Goal: Book appointment/travel/reservation

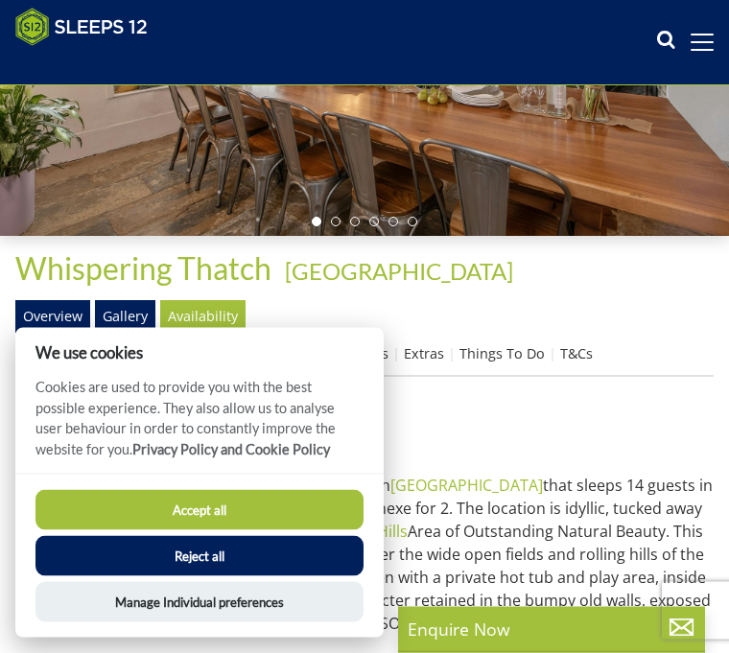
scroll to position [300, 0]
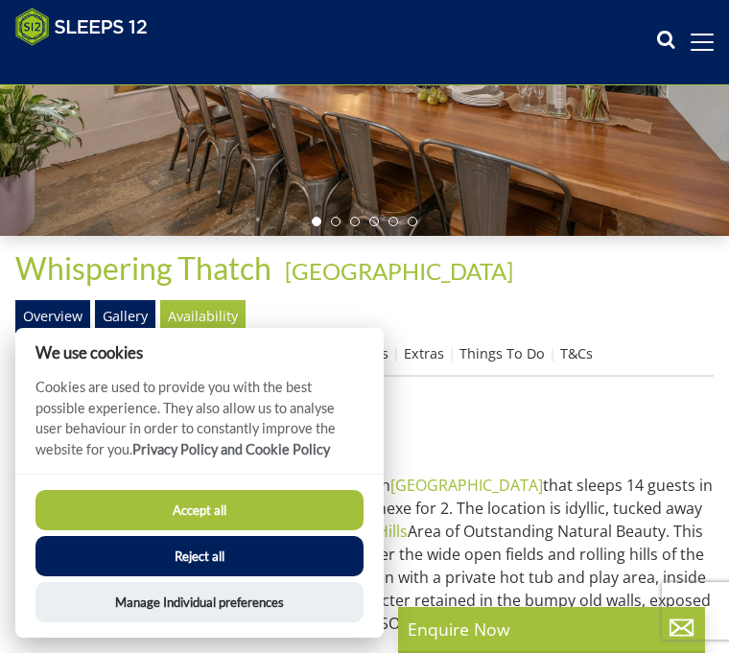
click at [278, 530] on button "Accept all" at bounding box center [199, 510] width 328 height 40
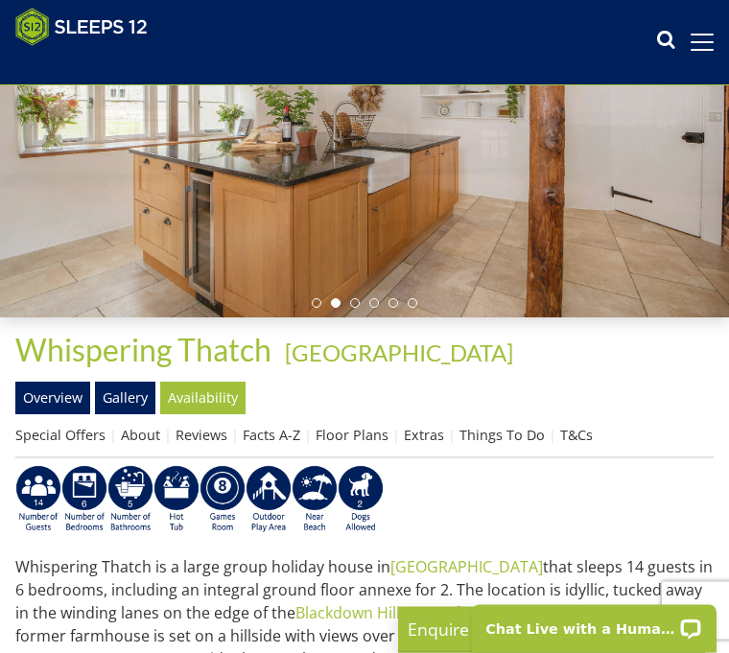
scroll to position [219, 0]
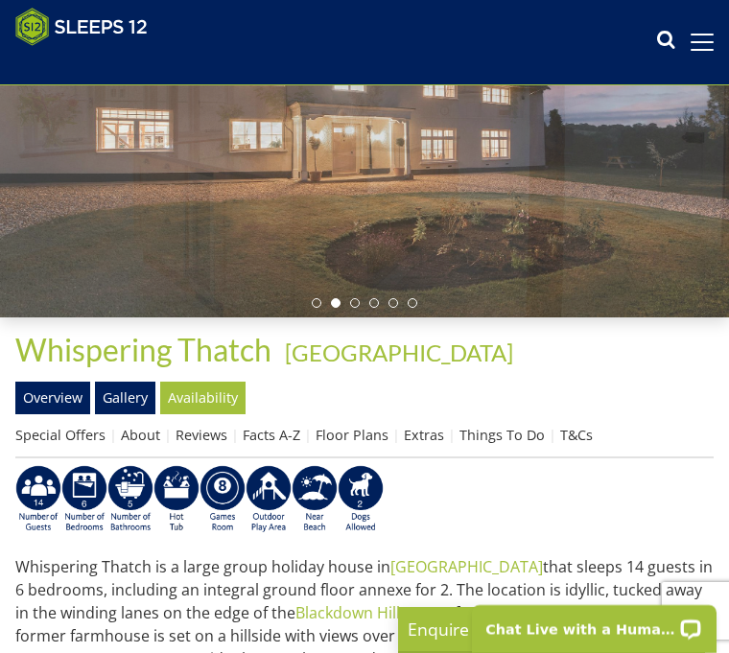
click at [362, 438] on link "Floor Plans" at bounding box center [351, 435] width 73 height 18
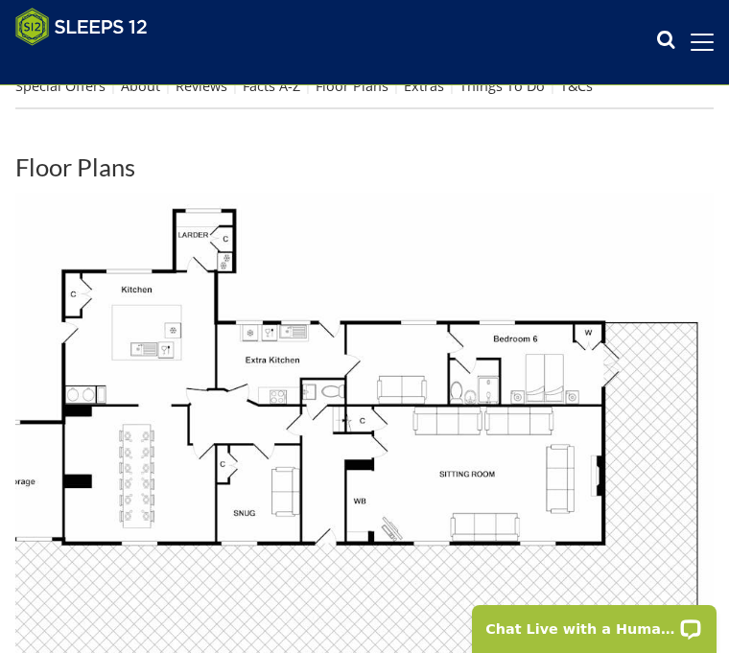
scroll to position [652, 0]
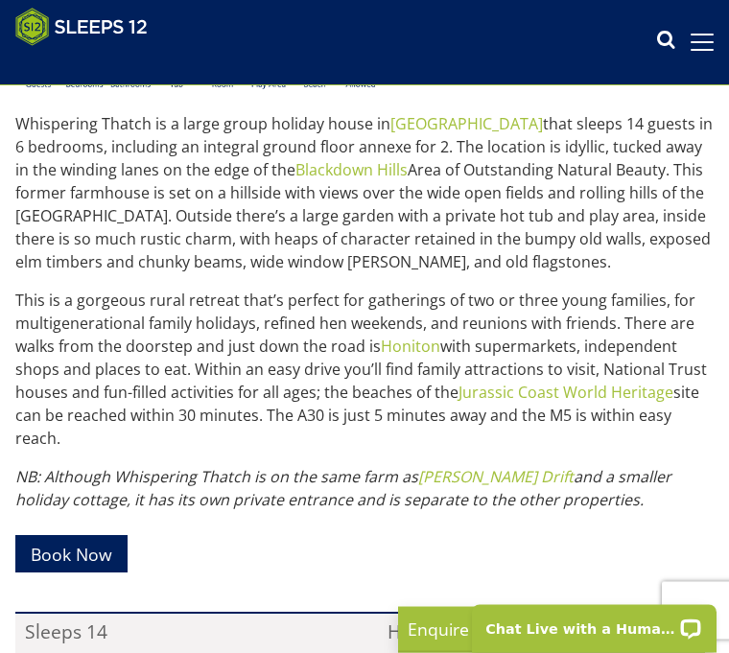
scroll to position [662, 0]
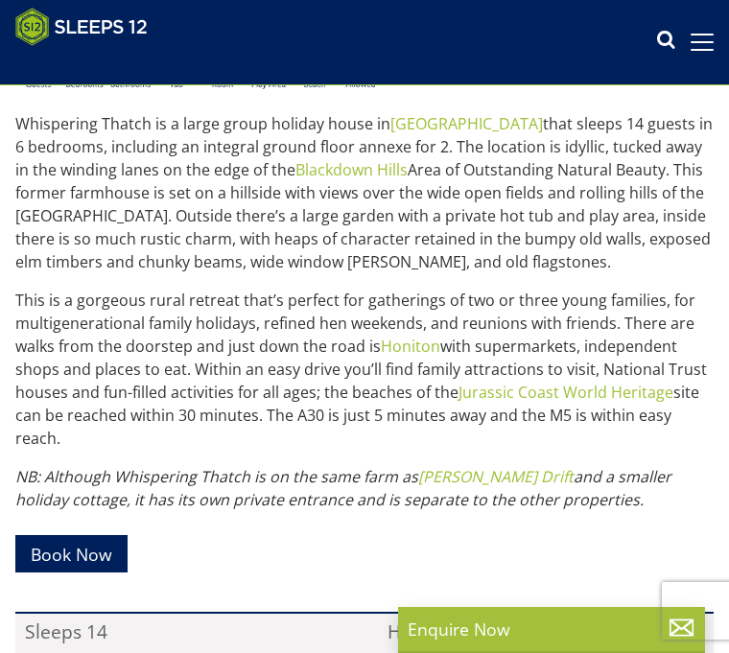
click at [291, 576] on p "Book Now" at bounding box center [364, 553] width 698 height 55
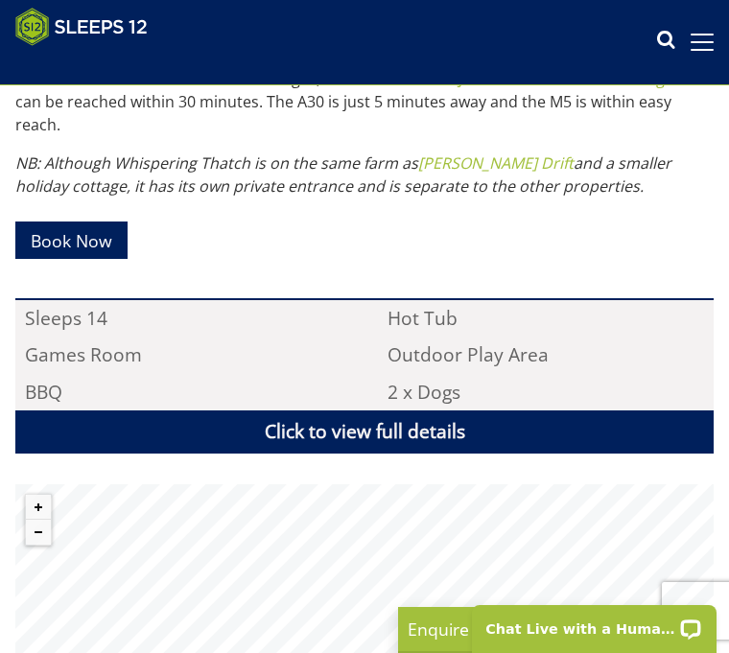
scroll to position [973, 0]
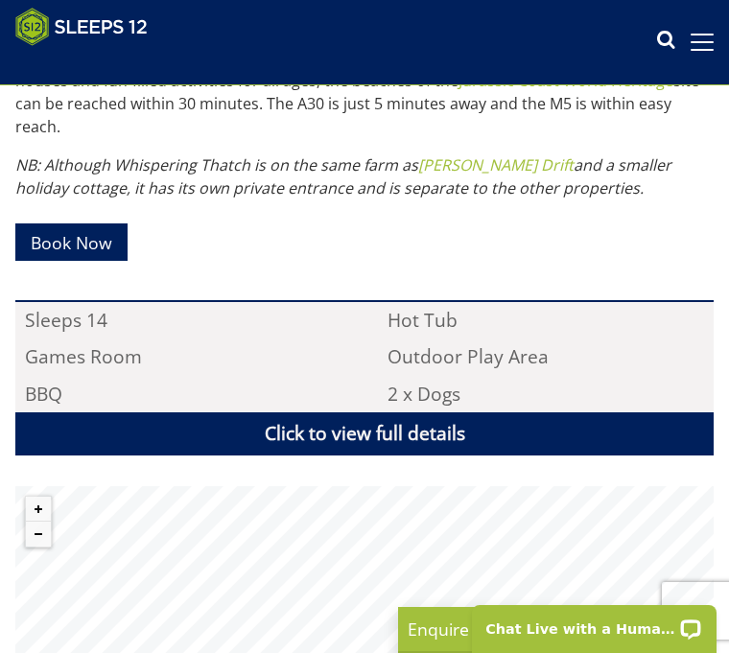
click at [524, 353] on li "Outdoor Play Area" at bounding box center [546, 357] width 335 height 36
click at [377, 429] on link "Click to view full details" at bounding box center [364, 433] width 698 height 43
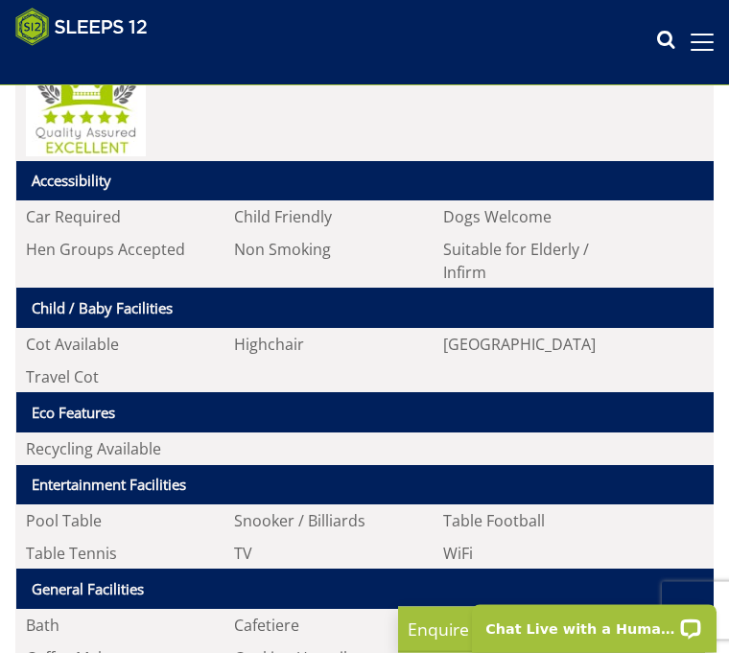
scroll to position [1396, 0]
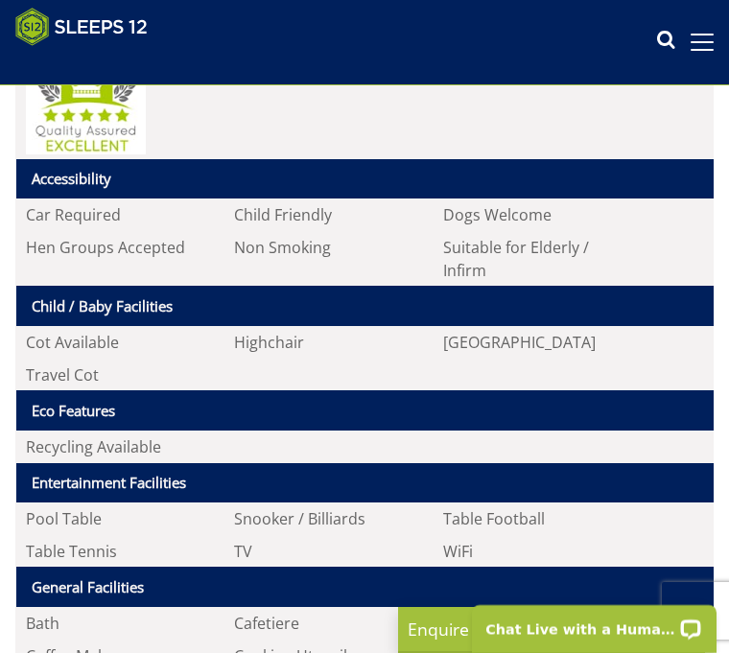
click at [189, 479] on th "Entertainment Facilities" at bounding box center [364, 483] width 697 height 40
click at [187, 464] on th "Entertainment Facilities" at bounding box center [364, 483] width 697 height 40
click at [339, 539] on li "TV" at bounding box center [329, 551] width 209 height 33
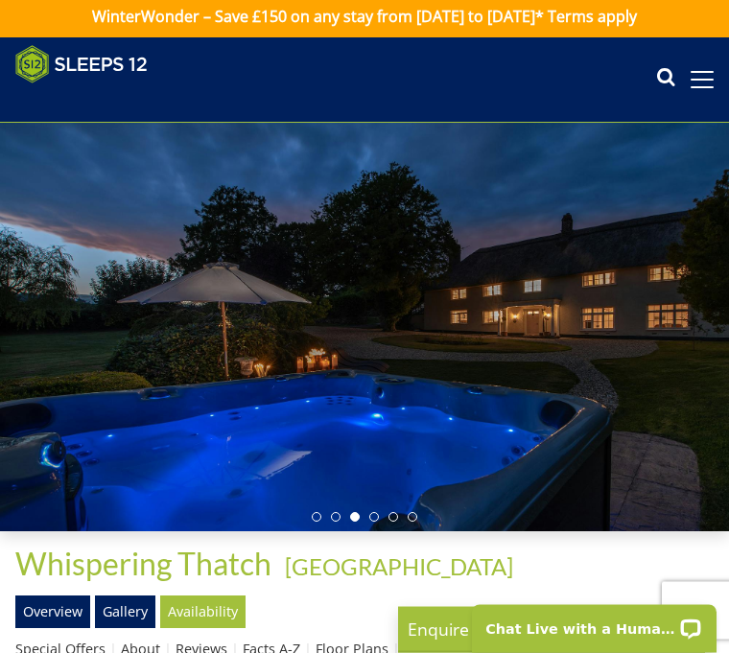
scroll to position [0, 0]
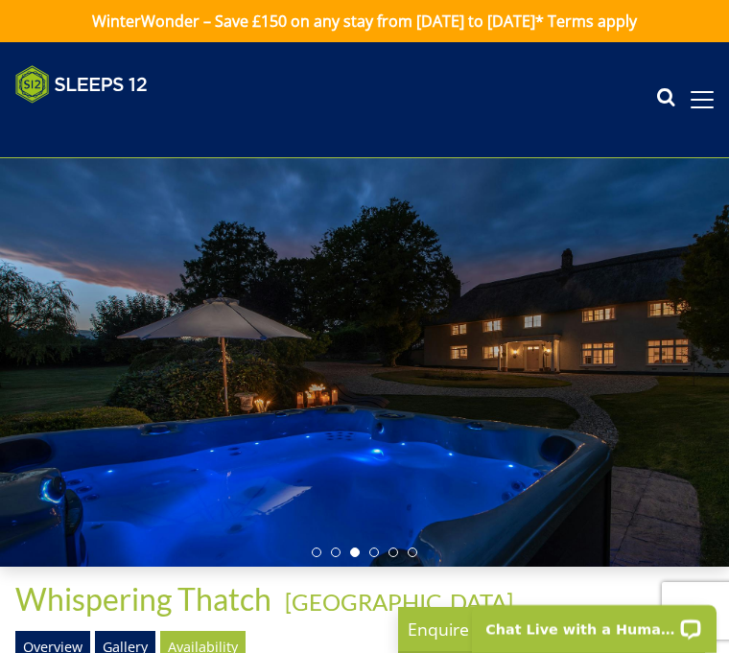
click at [685, 356] on div at bounding box center [364, 362] width 729 height 408
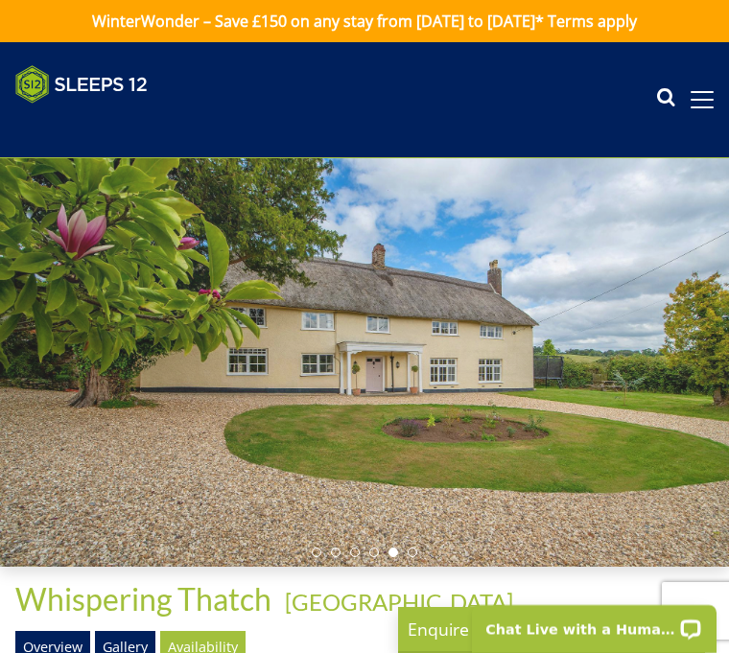
click at [661, 435] on div at bounding box center [364, 362] width 729 height 408
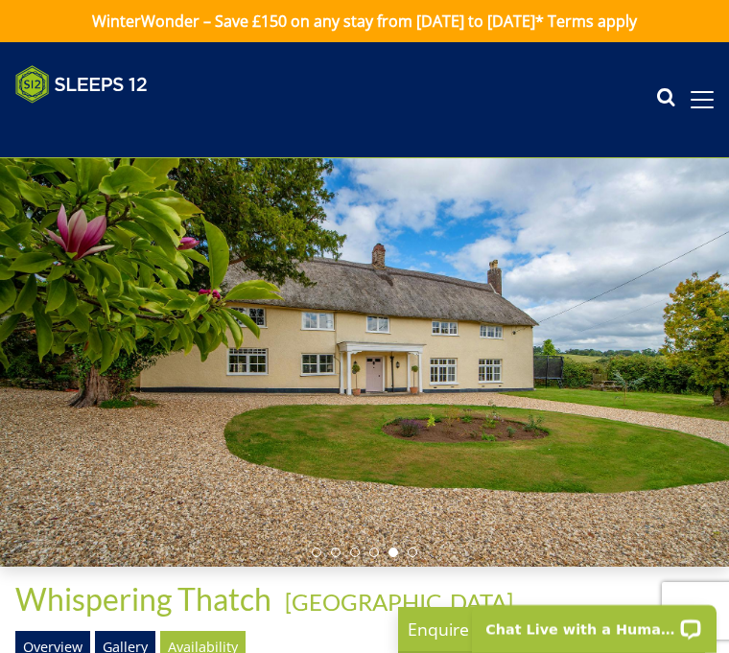
click at [68, 435] on div at bounding box center [364, 362] width 729 height 408
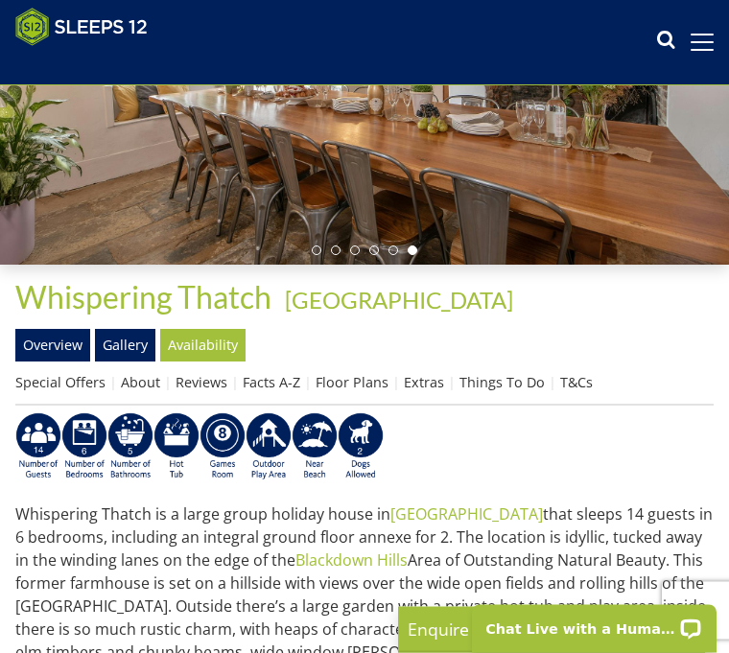
scroll to position [271, 0]
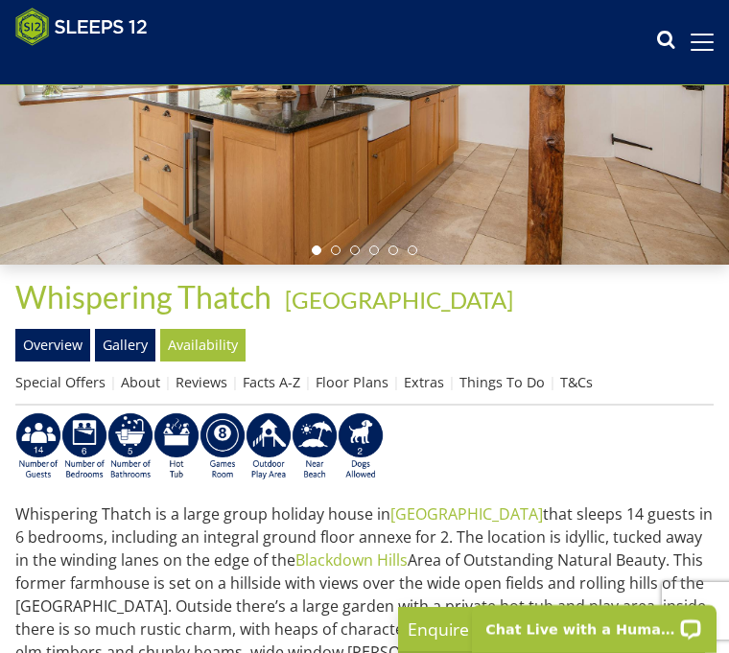
click at [273, 439] on img at bounding box center [268, 446] width 46 height 69
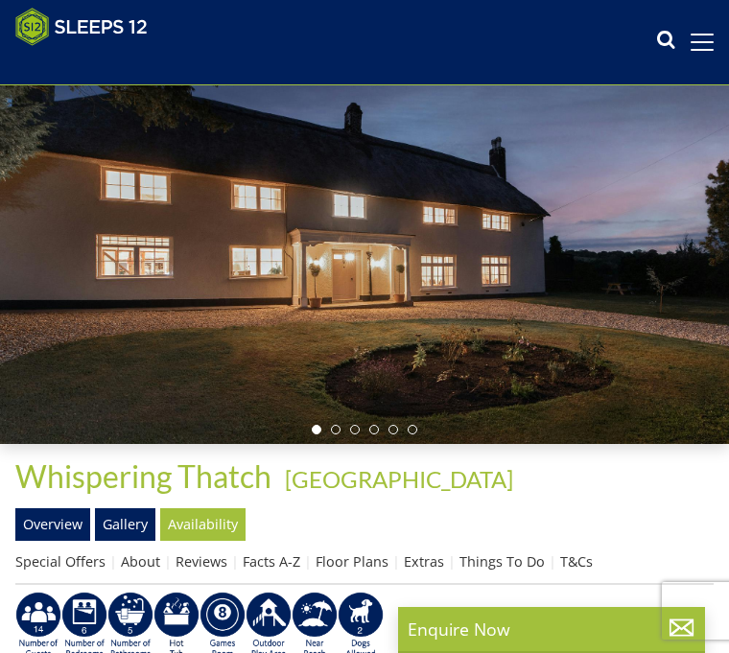
scroll to position [91, 0]
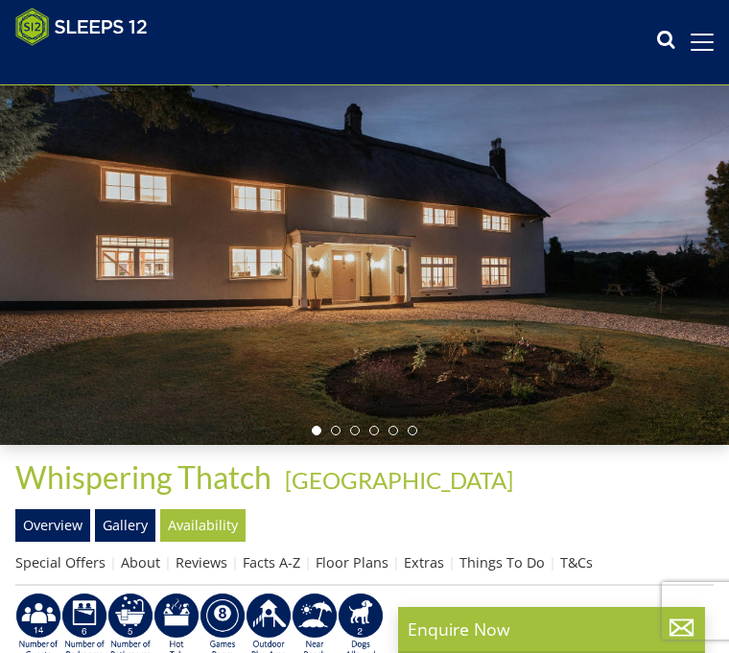
click at [309, 621] on img at bounding box center [315, 627] width 46 height 69
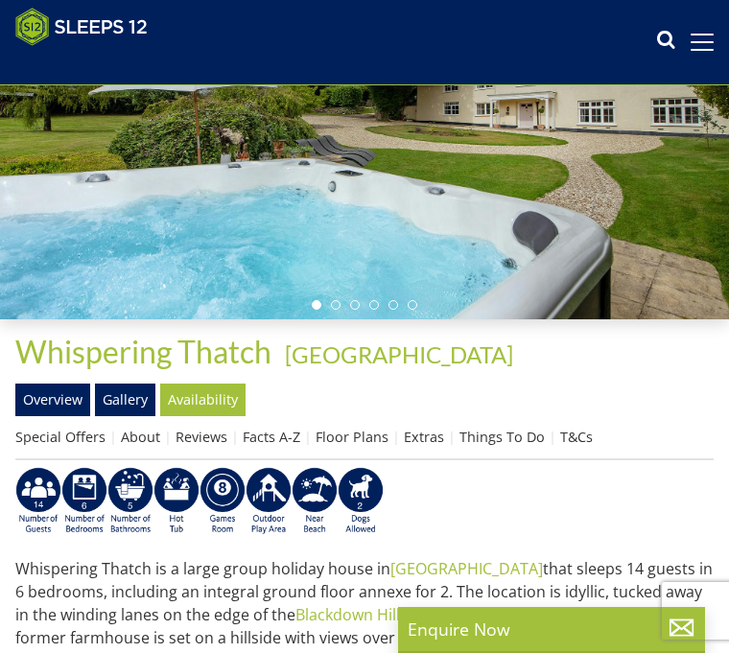
scroll to position [256, 0]
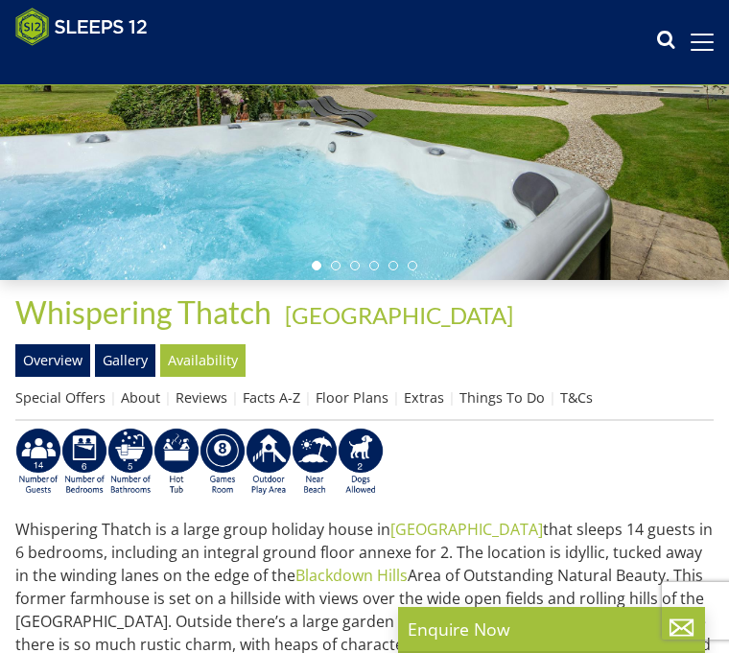
click at [89, 449] on img at bounding box center [84, 462] width 46 height 69
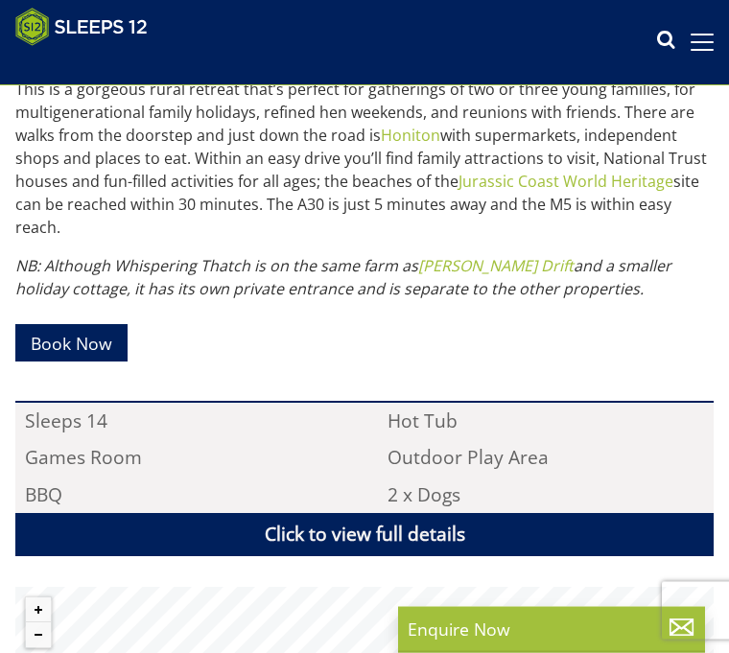
scroll to position [873, 0]
click at [318, 524] on link "Click to view full details" at bounding box center [364, 534] width 698 height 43
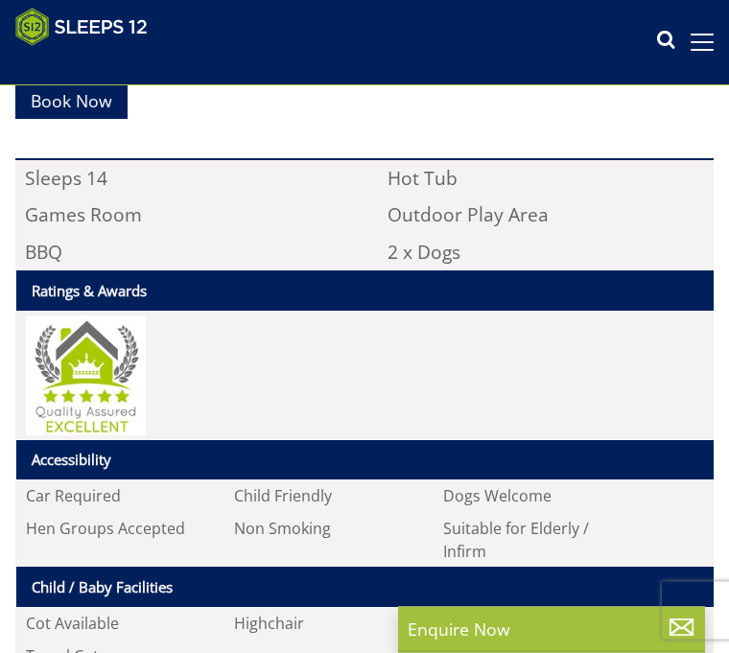
scroll to position [1094, 0]
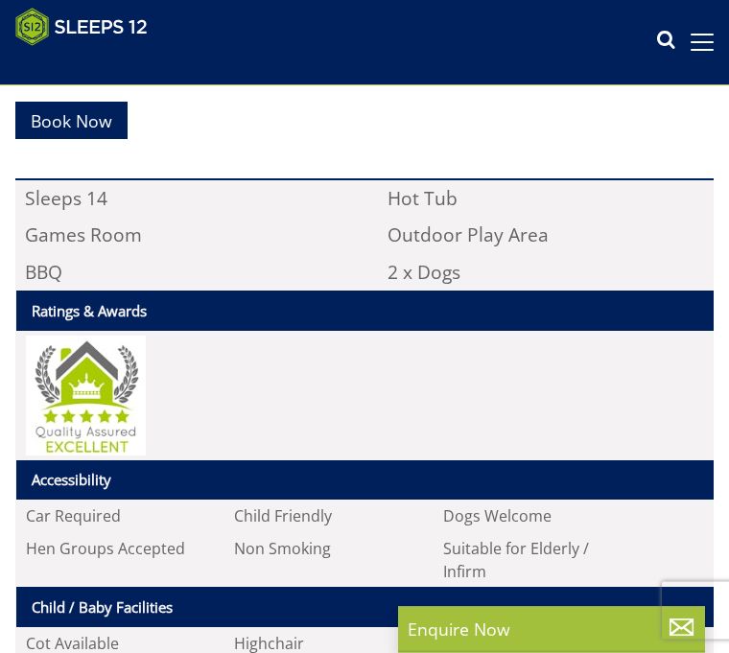
click at [102, 205] on li "Sleeps 14" at bounding box center [182, 199] width 335 height 36
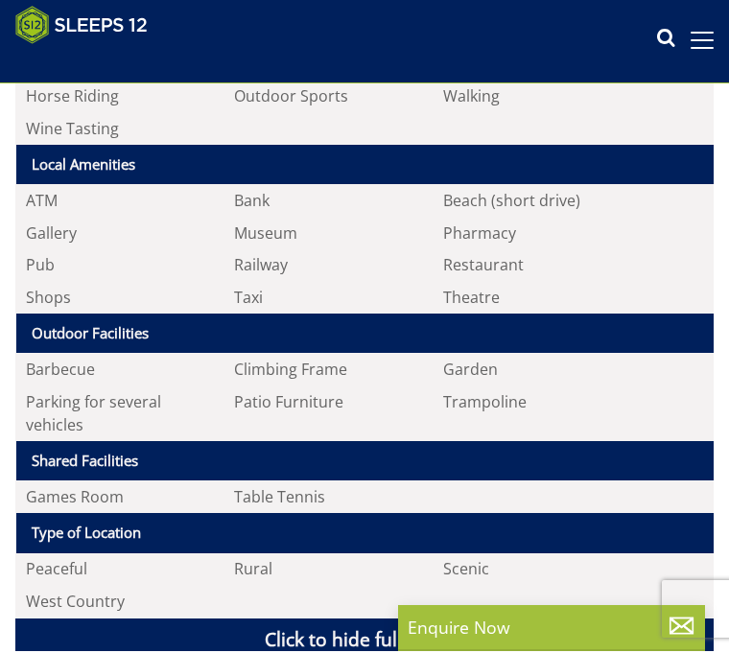
scroll to position [2325, 0]
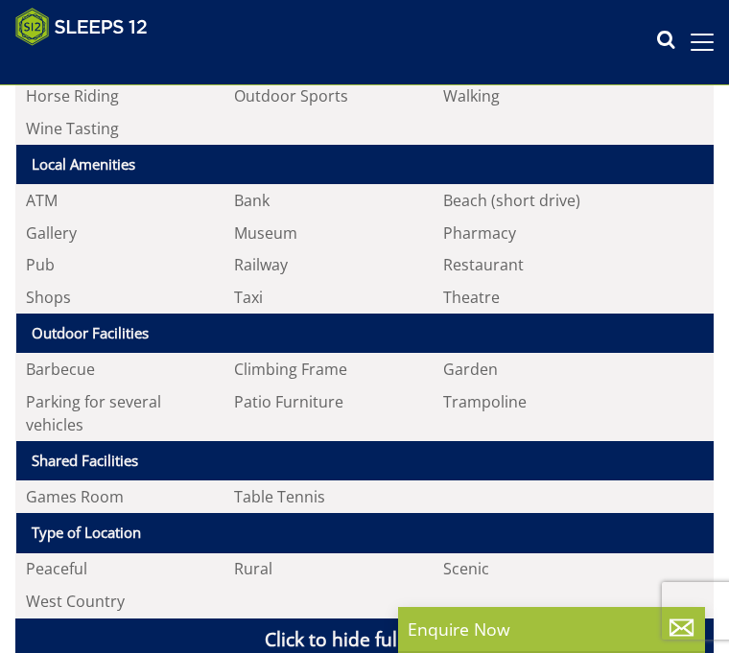
click at [103, 490] on li "Games Room" at bounding box center [120, 496] width 209 height 33
click at [131, 454] on th "Shared Facilities" at bounding box center [364, 461] width 697 height 40
click at [337, 480] on li "Table Tennis" at bounding box center [329, 496] width 209 height 33
click at [346, 480] on li "Table Tennis" at bounding box center [329, 496] width 209 height 33
click at [497, 320] on th "Outdoor Facilities" at bounding box center [364, 334] width 697 height 40
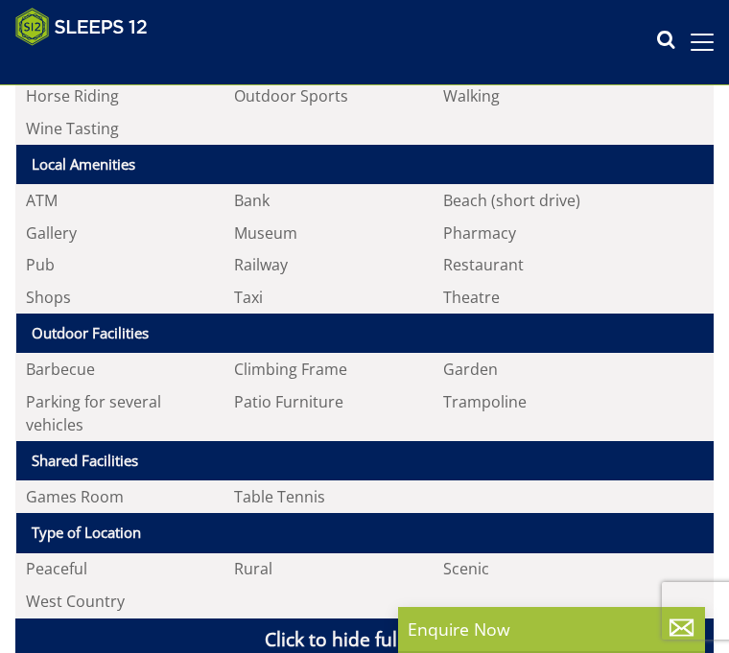
click at [124, 328] on th "Outdoor Facilities" at bounding box center [364, 334] width 697 height 40
click at [117, 355] on li "Barbecue" at bounding box center [120, 369] width 209 height 33
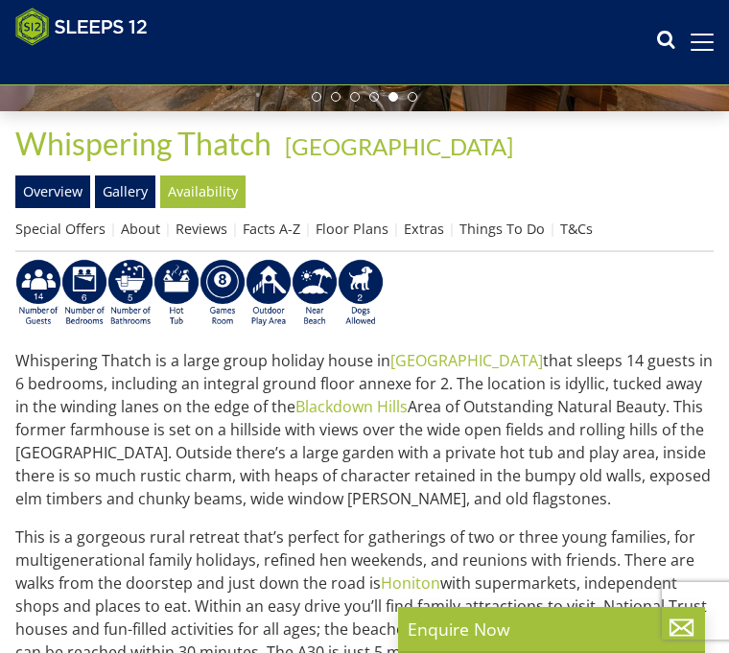
scroll to position [423, 0]
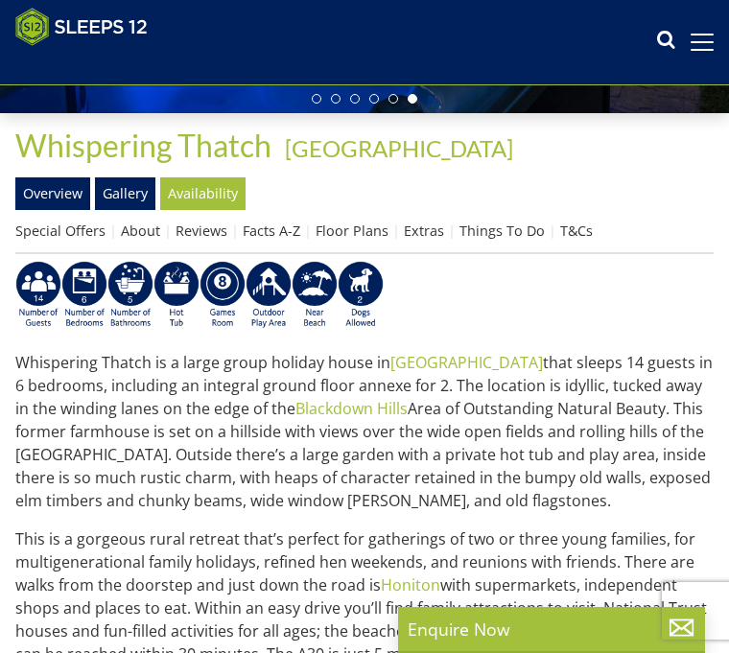
click at [129, 200] on link "Gallery" at bounding box center [125, 193] width 60 height 33
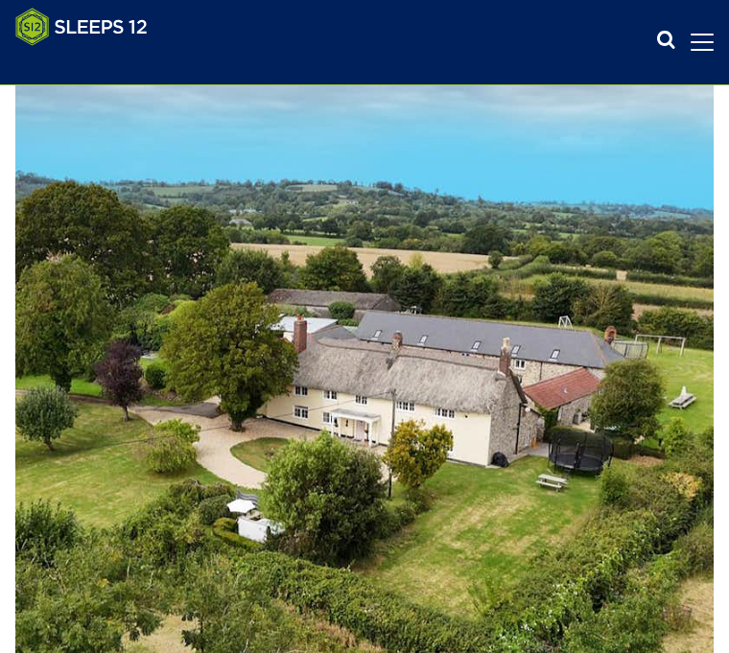
scroll to position [4296, 0]
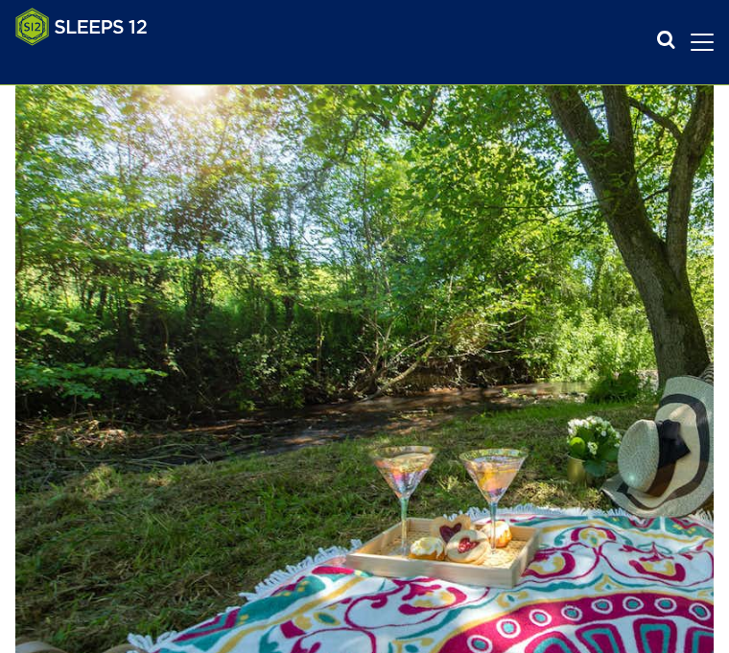
scroll to position [21767, 0]
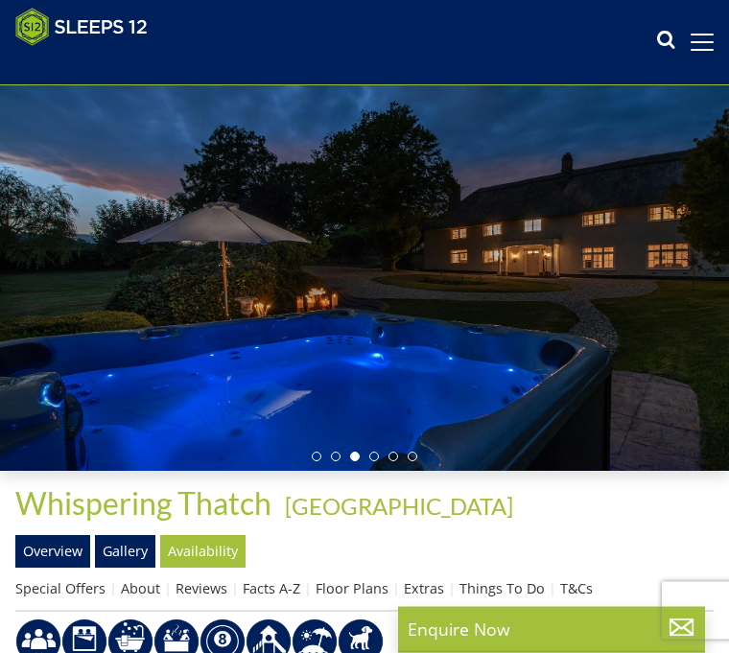
scroll to position [60, 0]
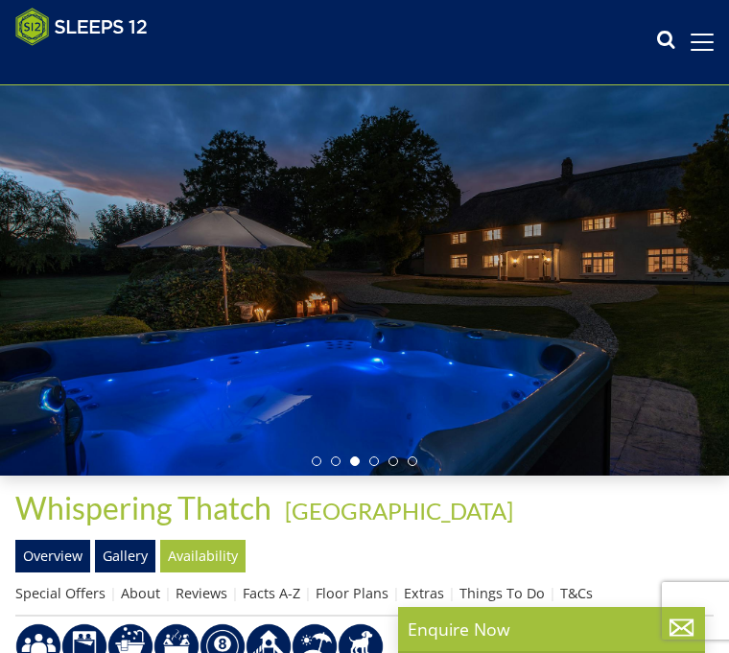
click at [53, 558] on link "Overview" at bounding box center [52, 556] width 75 height 33
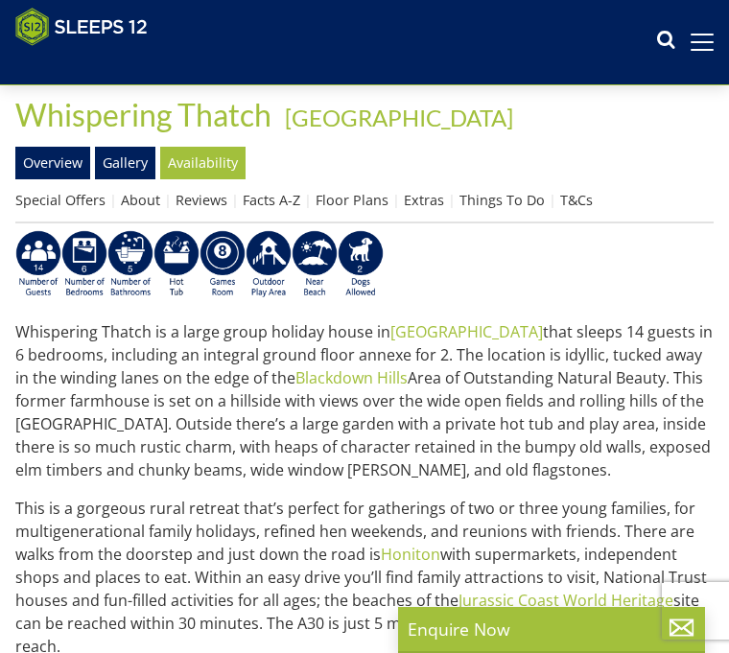
scroll to position [449, 0]
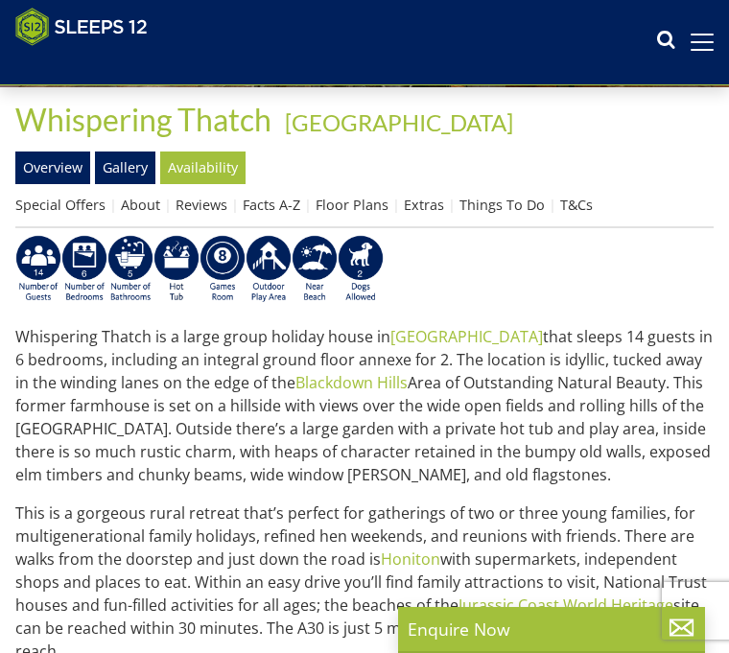
click at [205, 169] on link "Availability" at bounding box center [202, 168] width 85 height 33
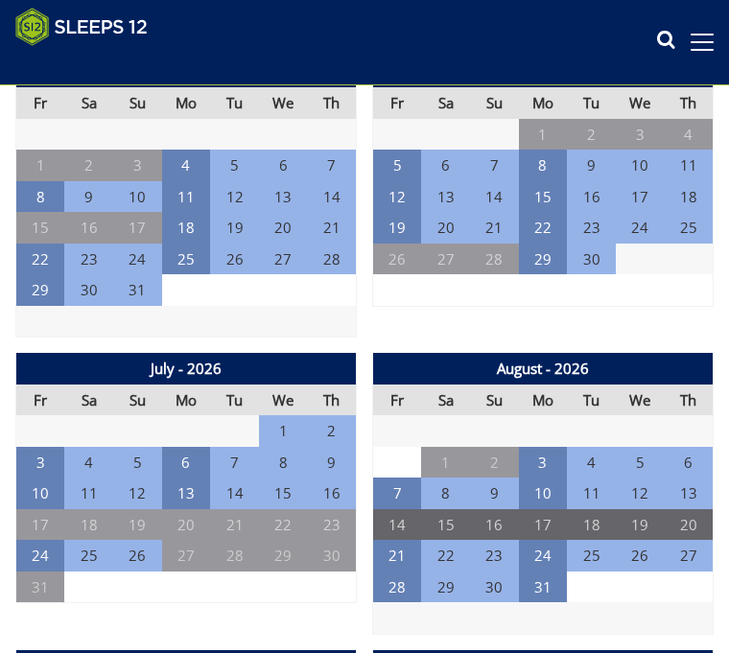
scroll to position [1784, 0]
